Goal: Task Accomplishment & Management: Use online tool/utility

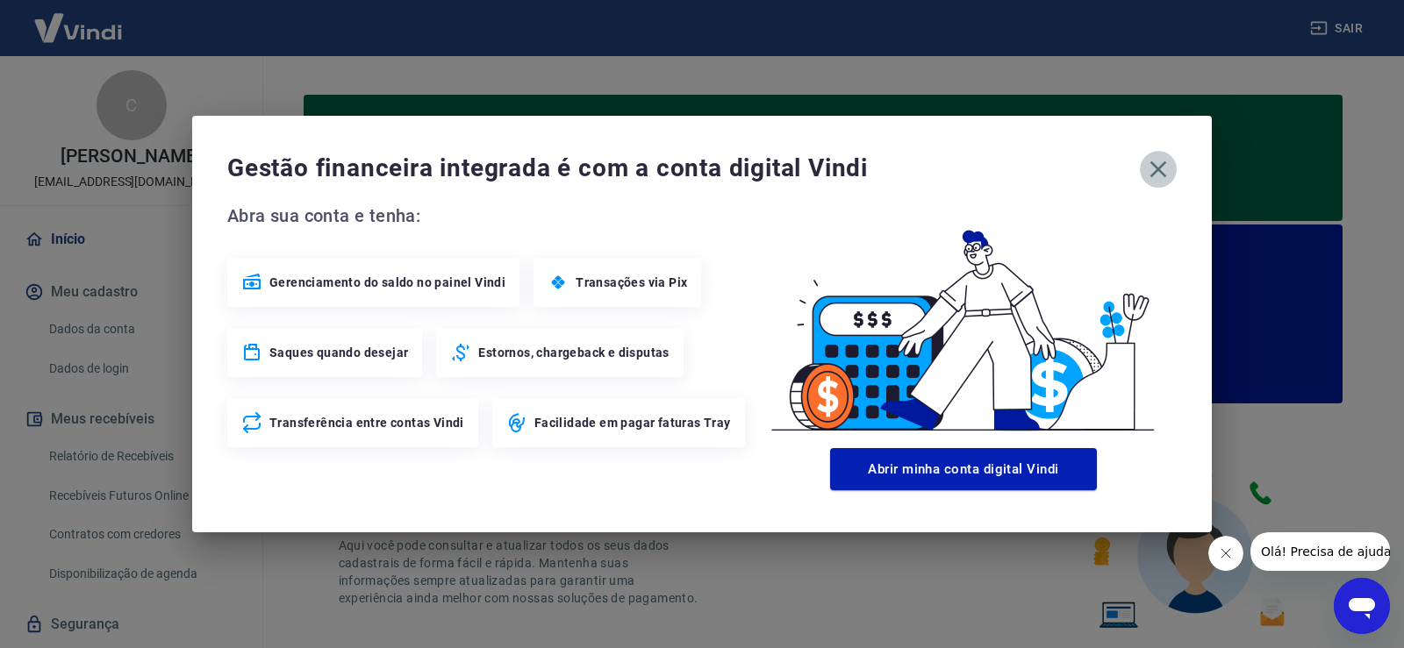
click at [1152, 170] on icon "button" at bounding box center [1158, 169] width 28 height 28
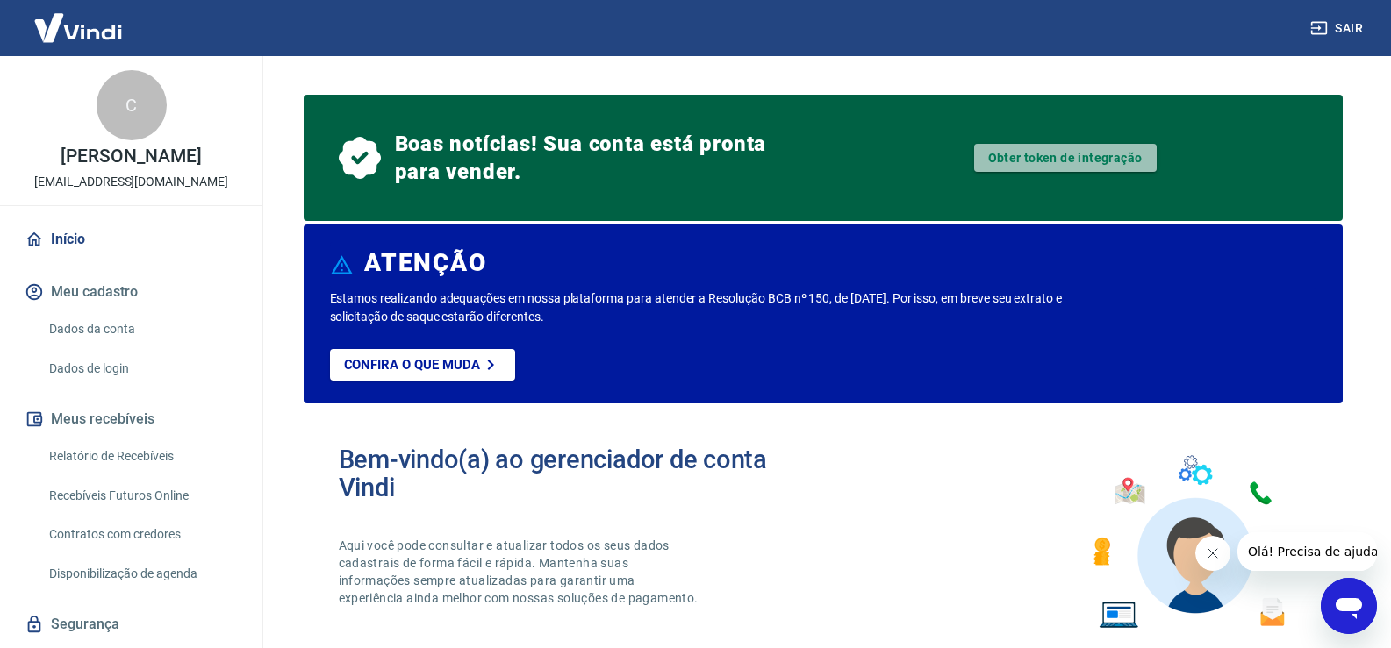
click at [1081, 166] on link "Obter token de integração" at bounding box center [1065, 158] width 182 height 28
